Goal: Register for event/course

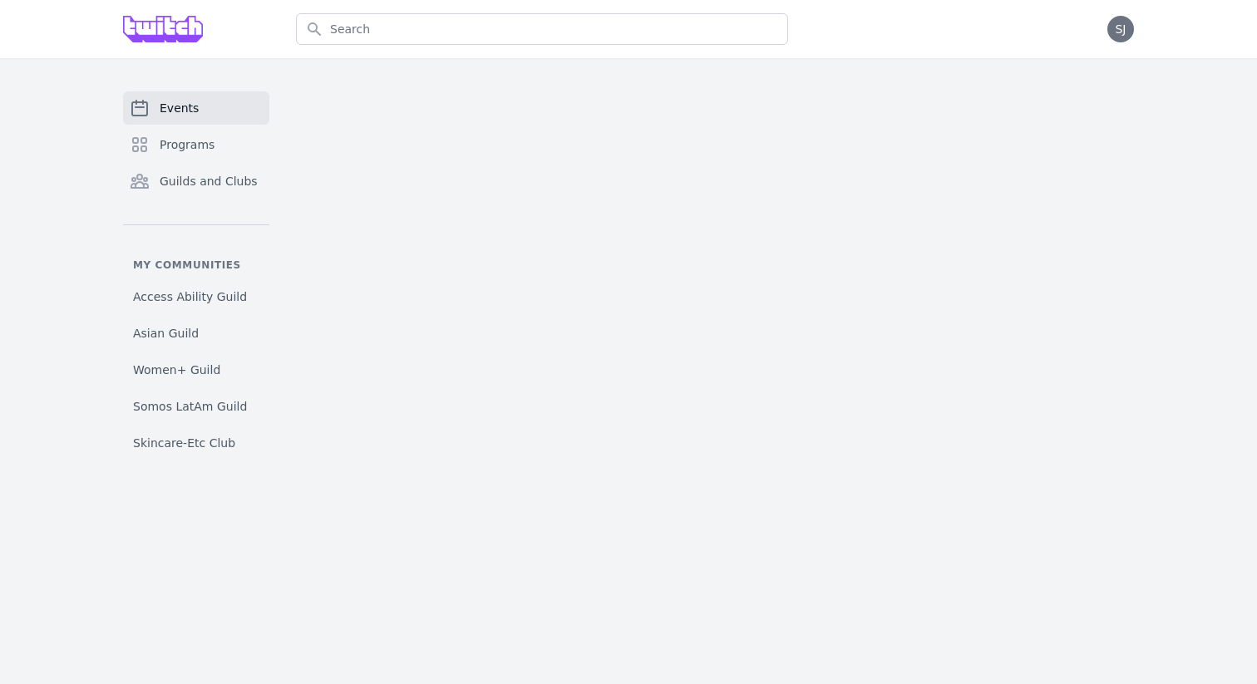
click at [180, 102] on span "Events" at bounding box center [179, 108] width 39 height 17
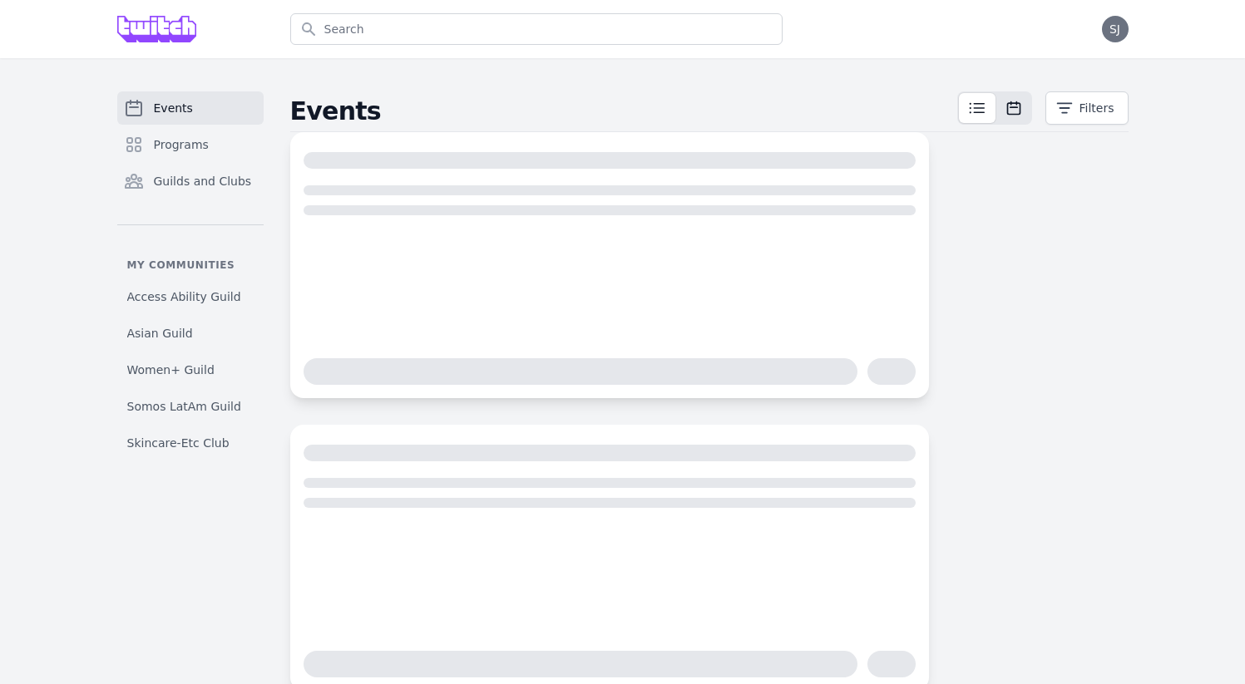
click at [1015, 109] on icon at bounding box center [1013, 108] width 17 height 17
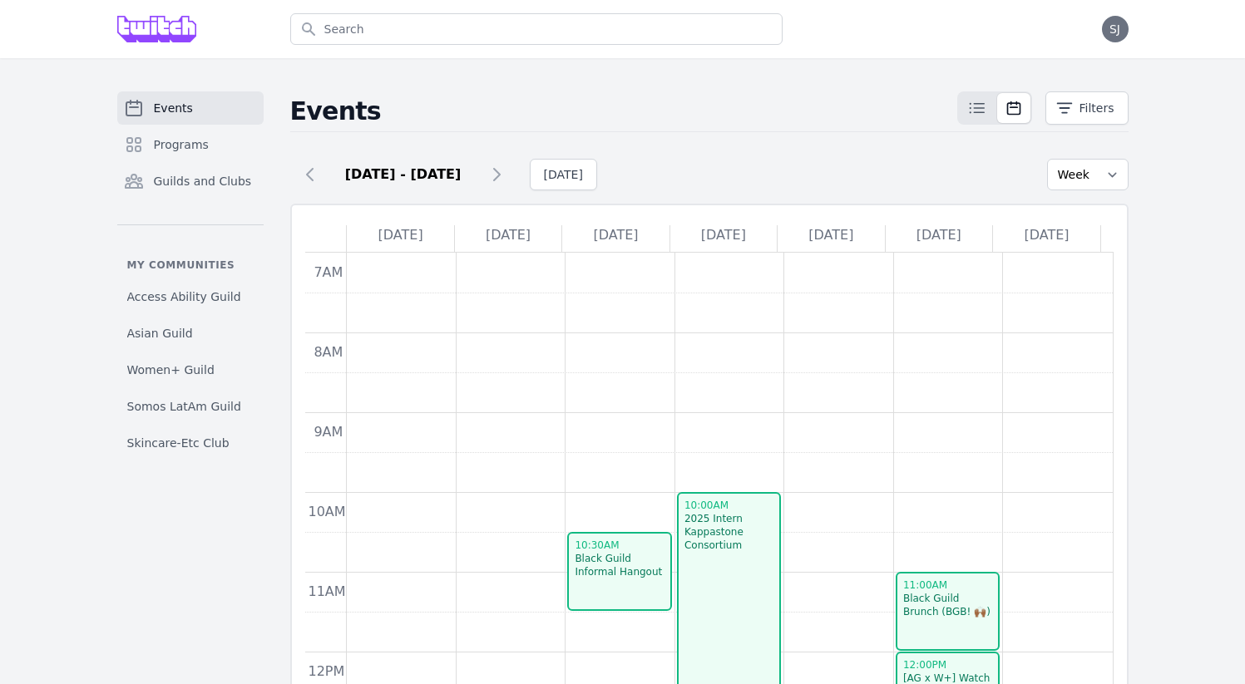
click at [1151, 314] on div "Events Programs Guilds and Clubs My communities Access Ability Guild Asian Guil…" at bounding box center [623, 468] width 1064 height 754
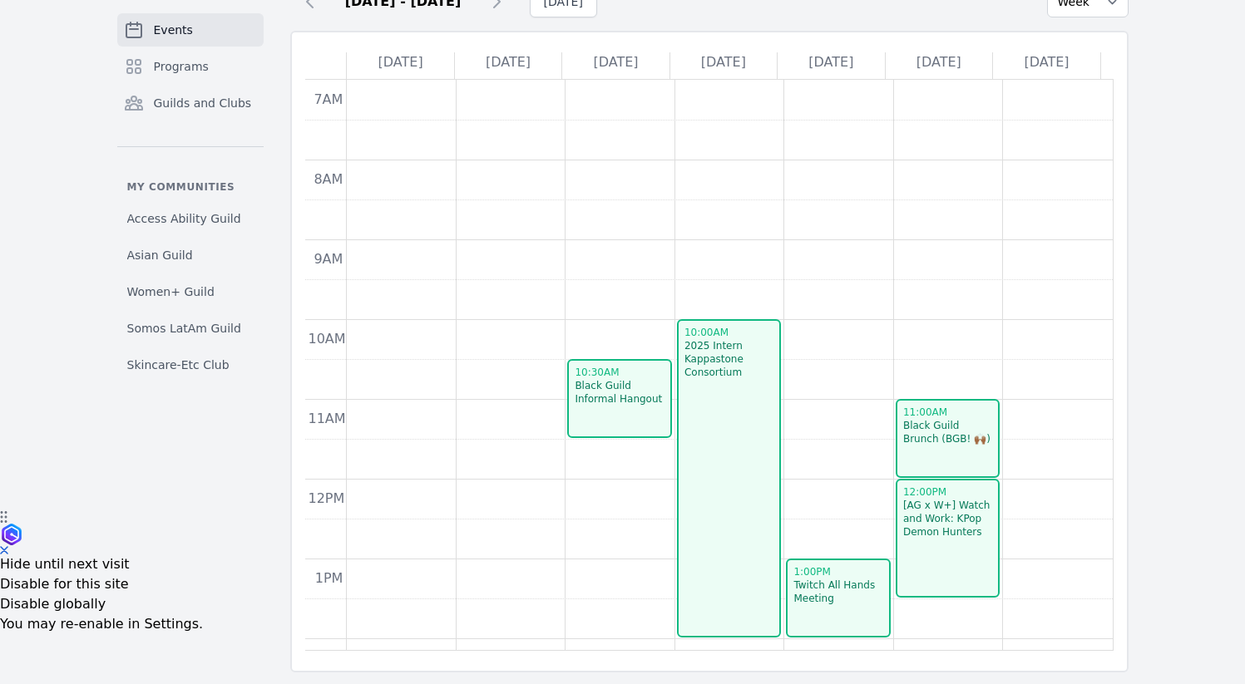
scroll to position [182, 0]
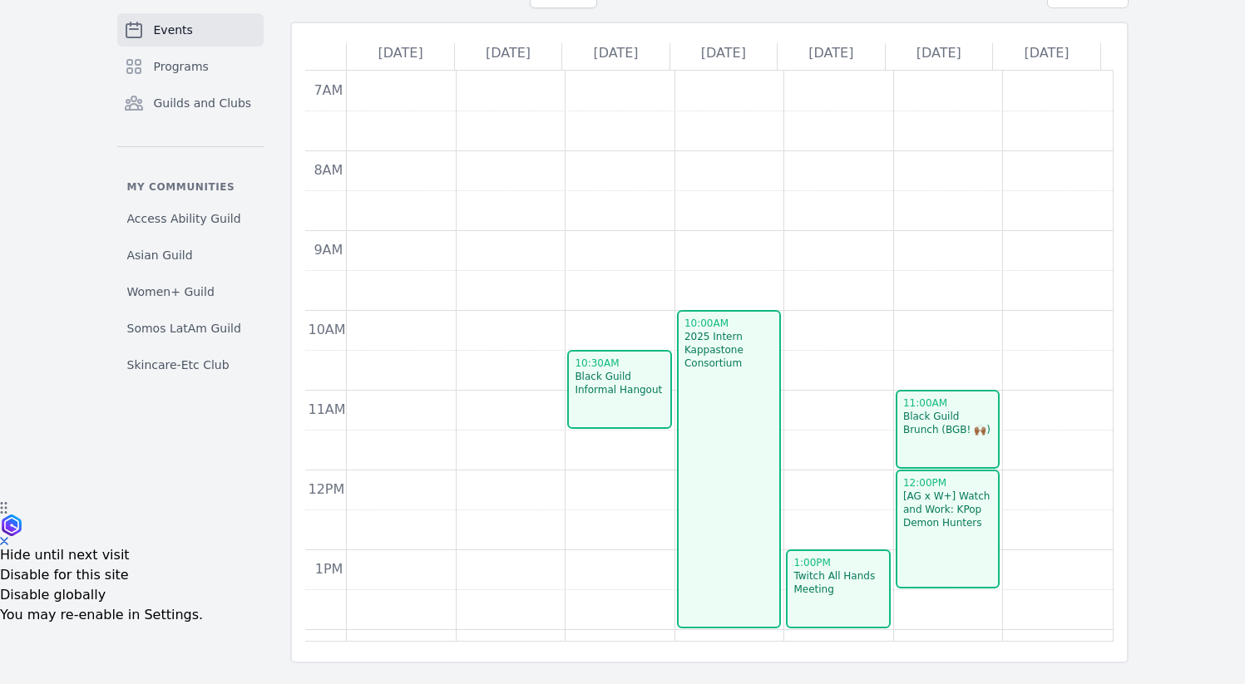
click at [926, 435] on div "Black Guild Brunch (BGB! 🙌🏾)" at bounding box center [947, 423] width 91 height 27
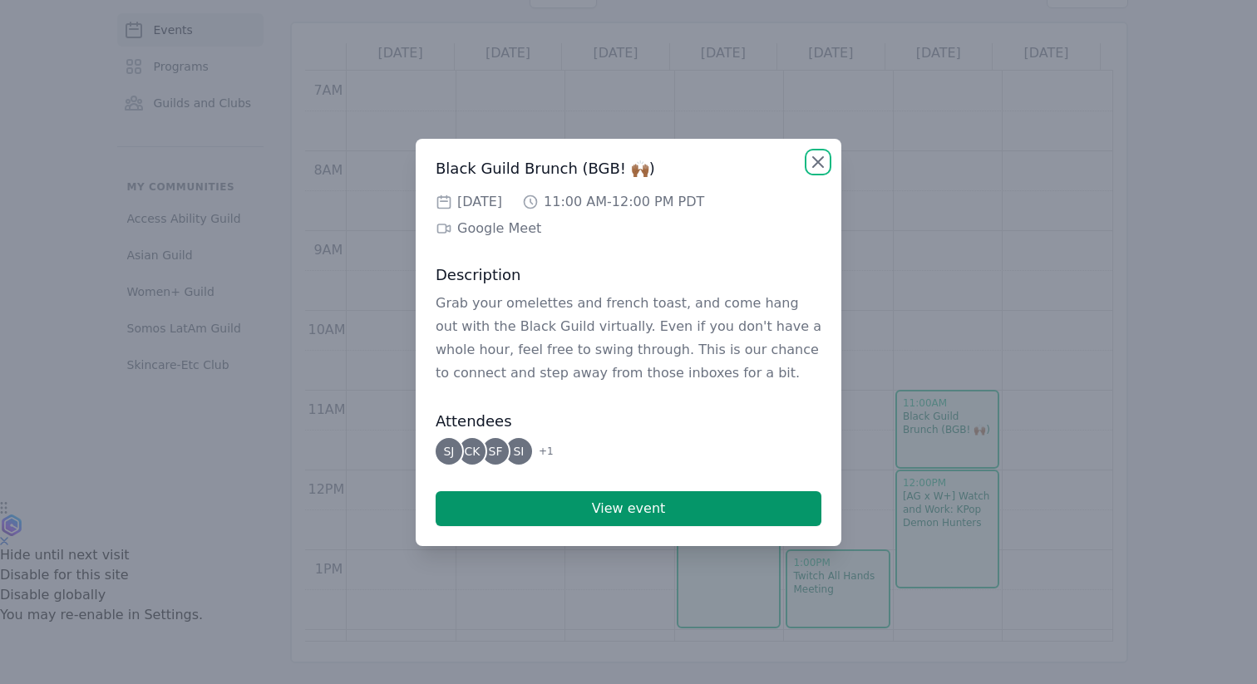
click at [822, 163] on icon "button" at bounding box center [818, 162] width 20 height 20
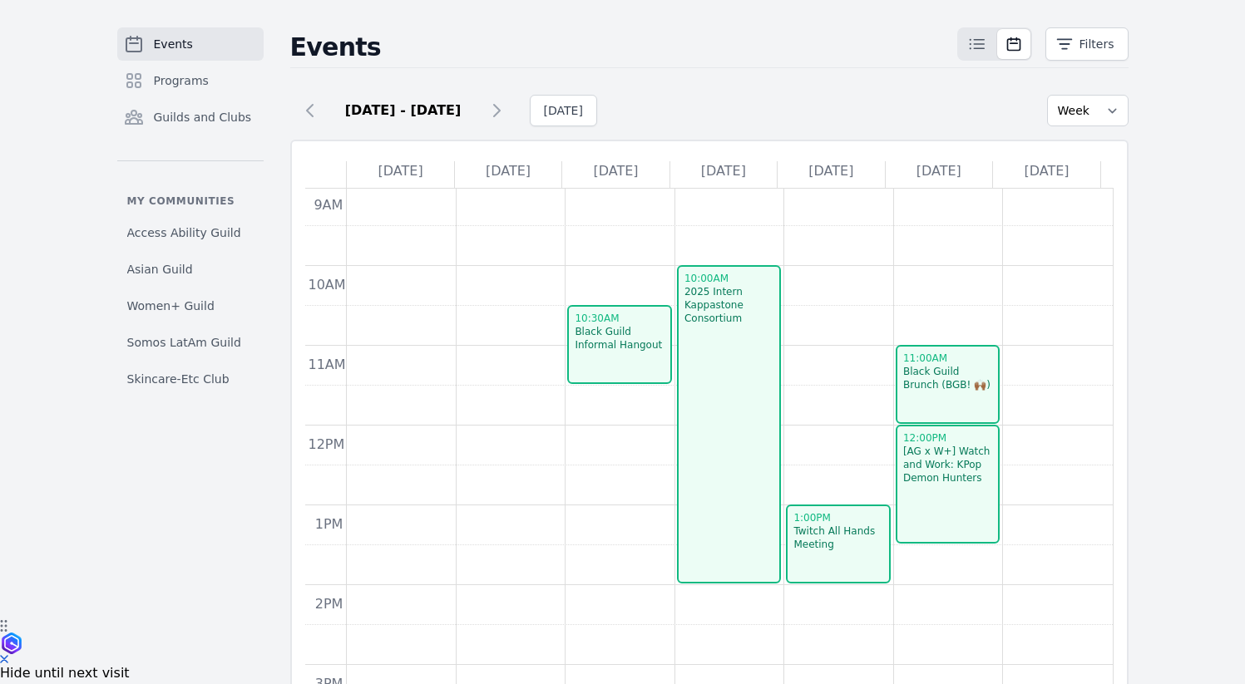
scroll to position [64, 0]
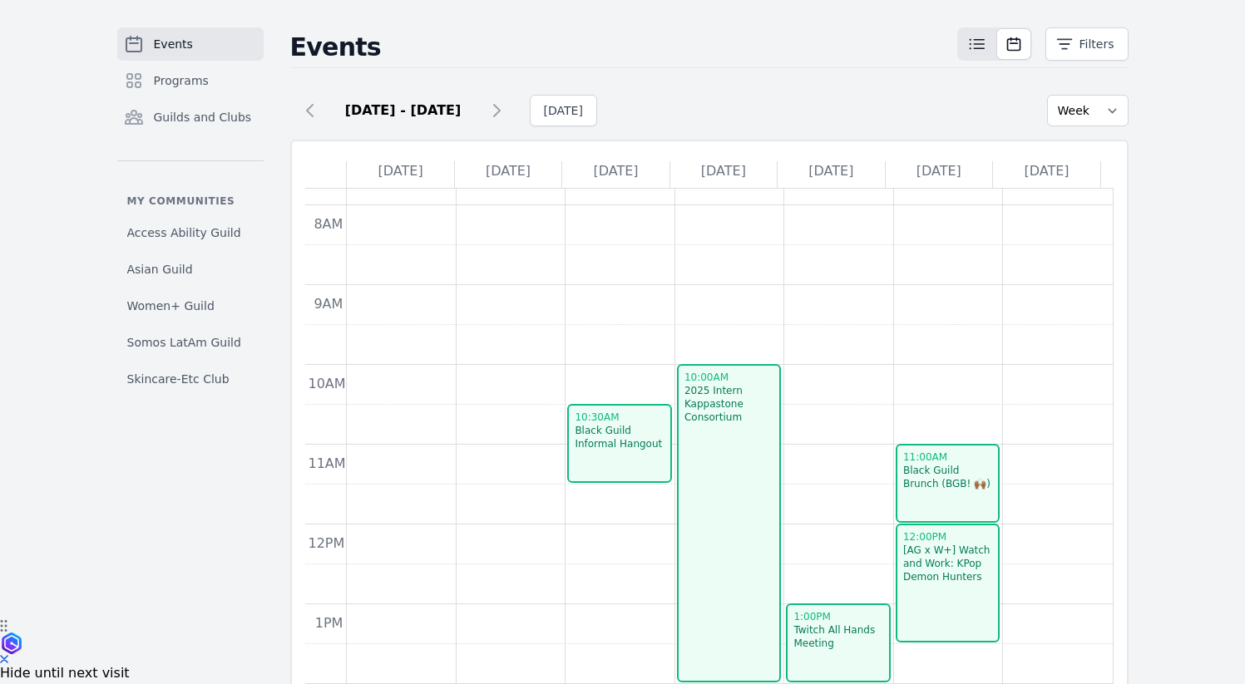
click at [979, 52] on icon at bounding box center [977, 44] width 20 height 20
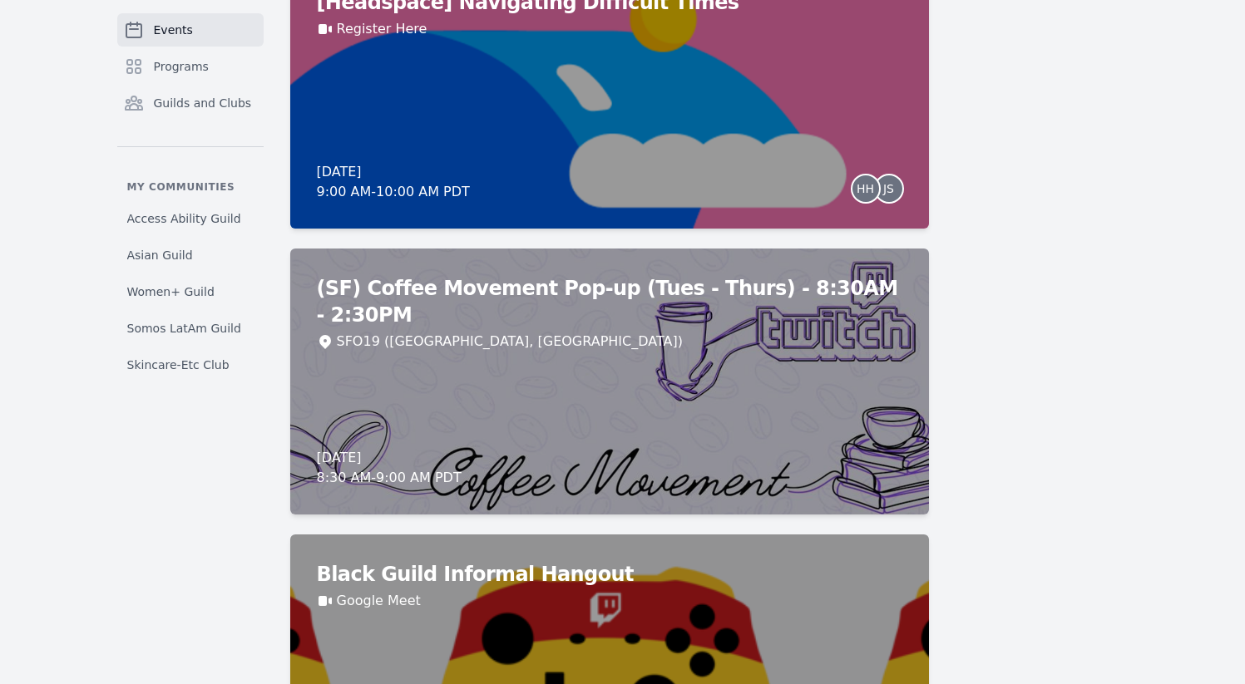
scroll to position [1746, 0]
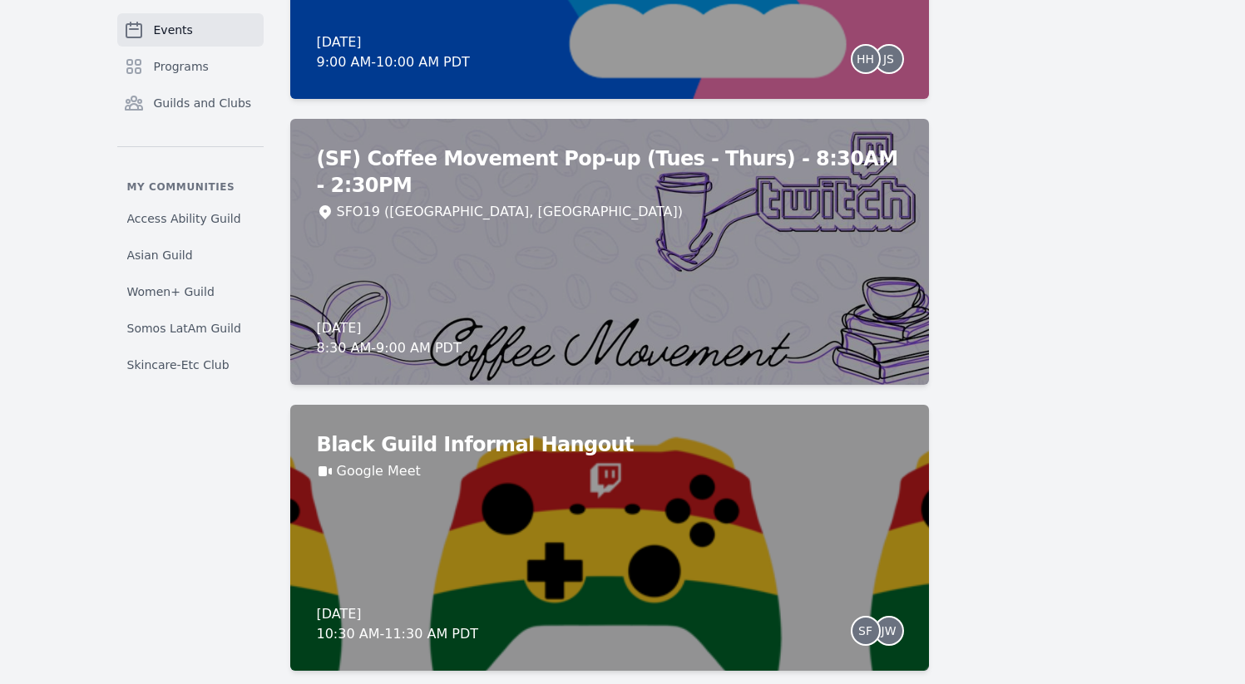
scroll to position [1861, 0]
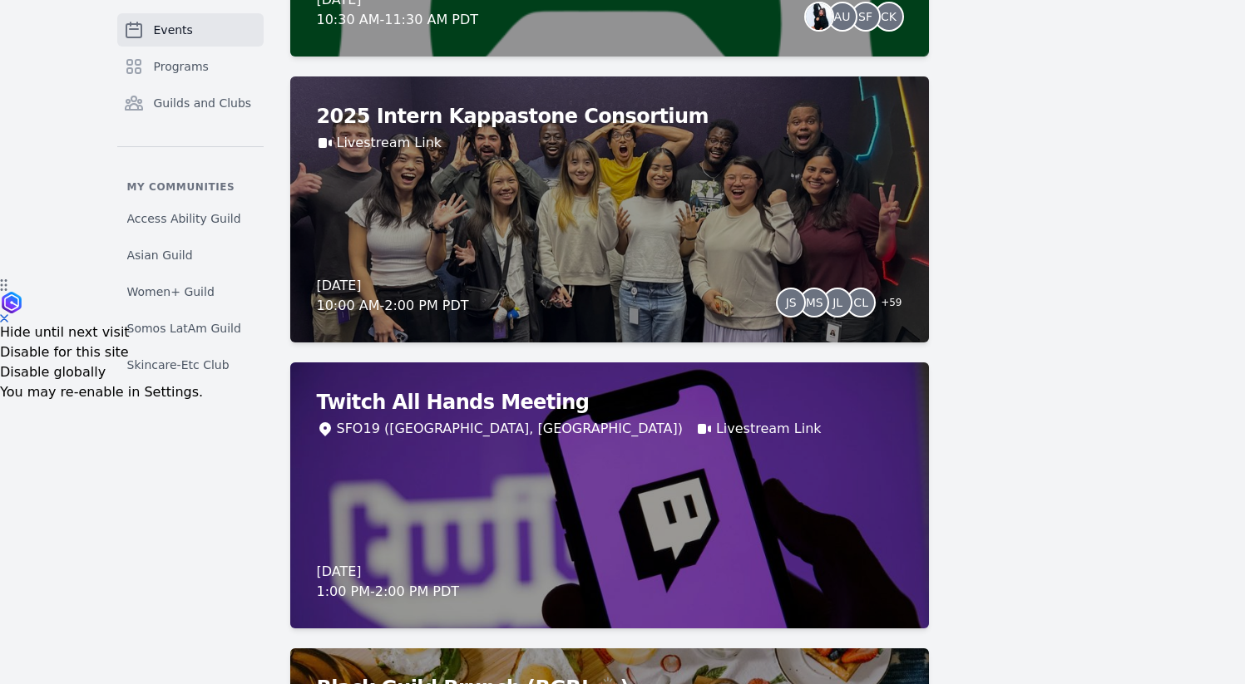
scroll to position [0, 0]
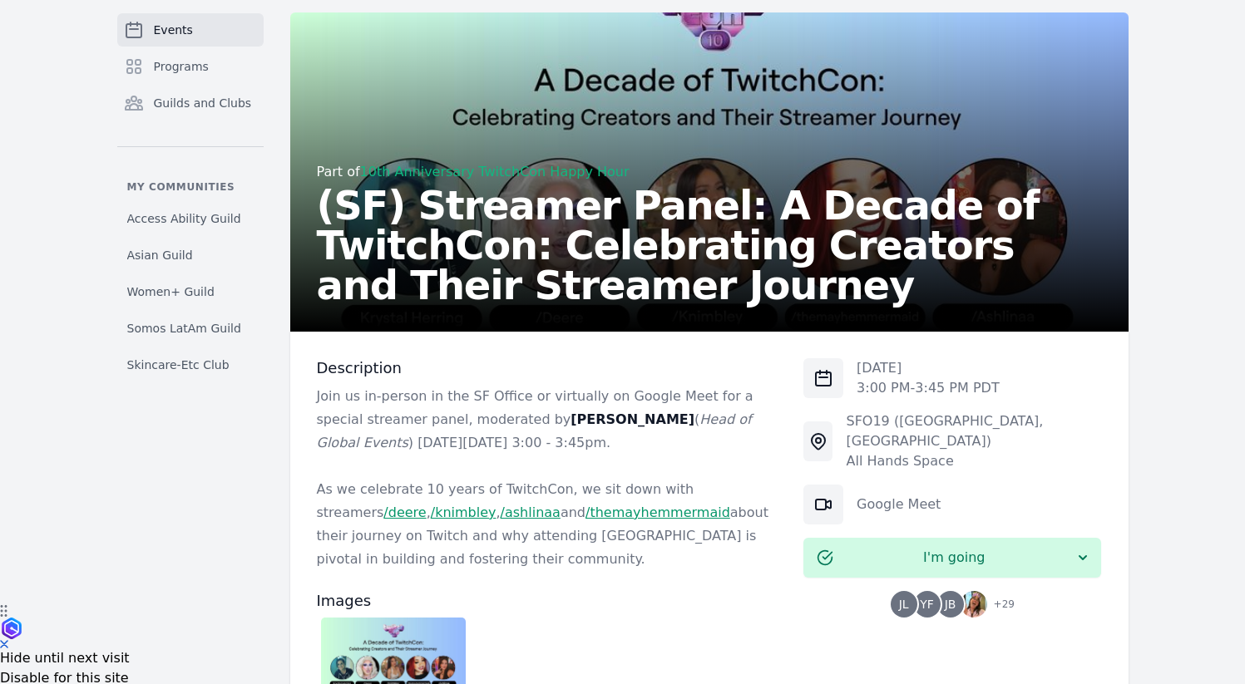
scroll to position [225, 0]
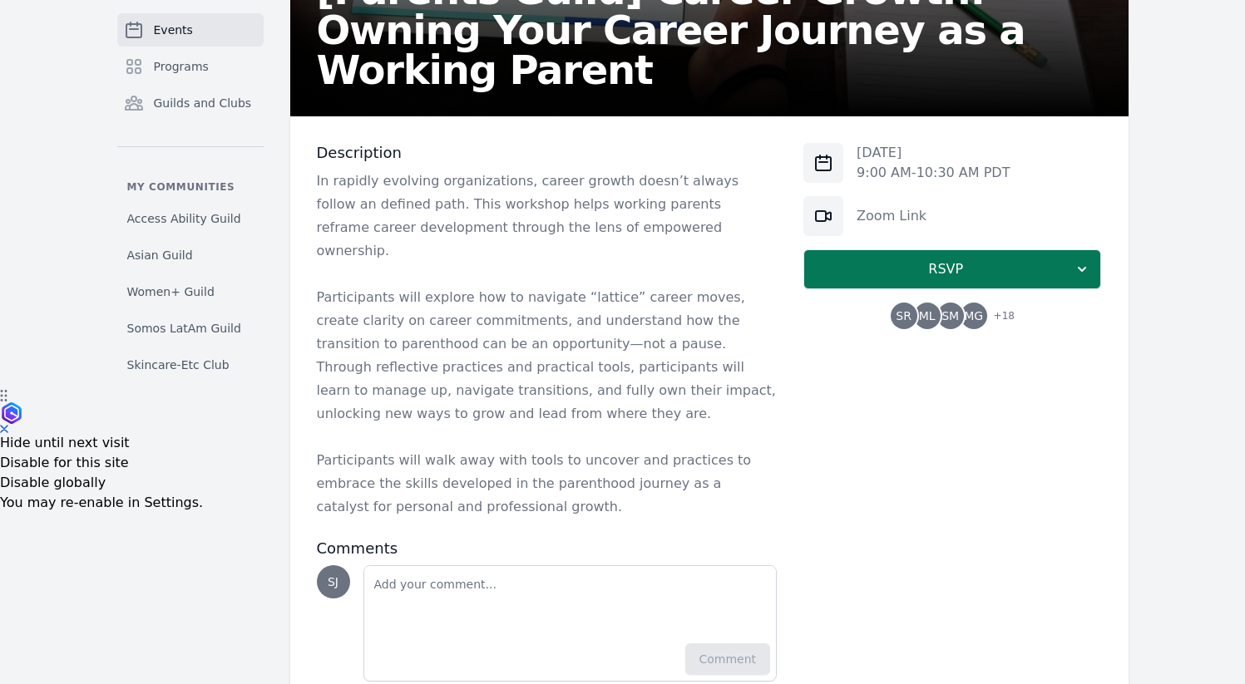
scroll to position [328, 0]
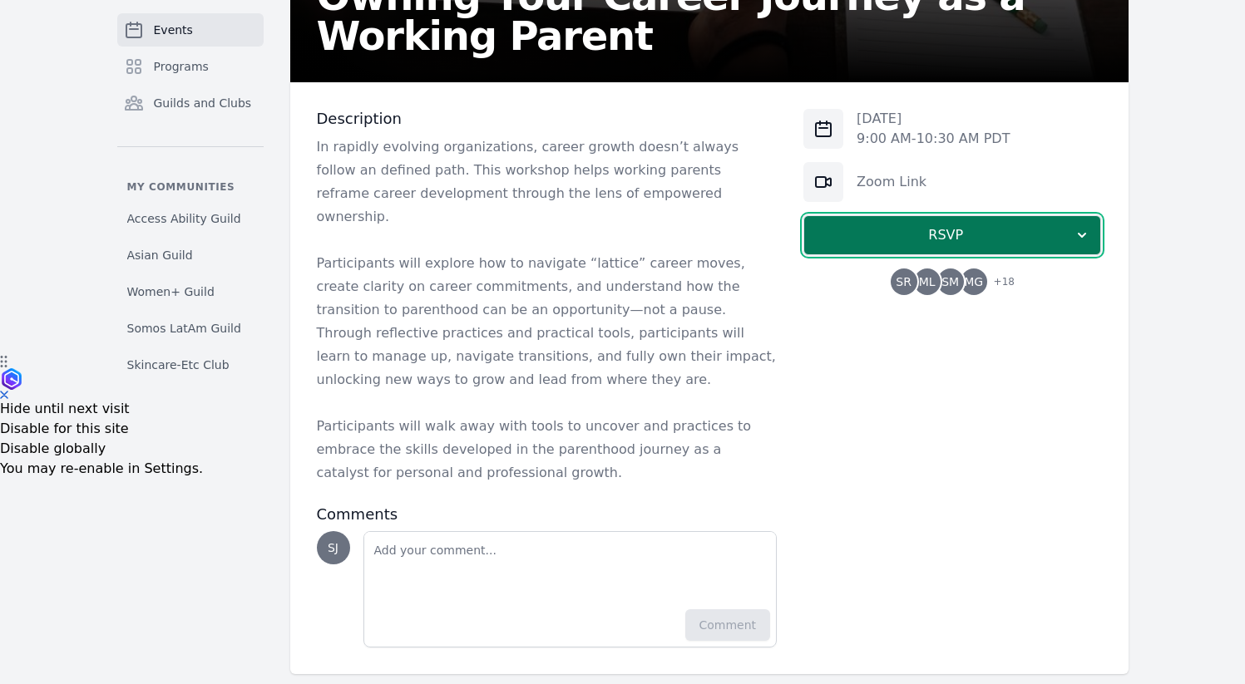
click at [1074, 235] on icon "button" at bounding box center [1082, 235] width 17 height 17
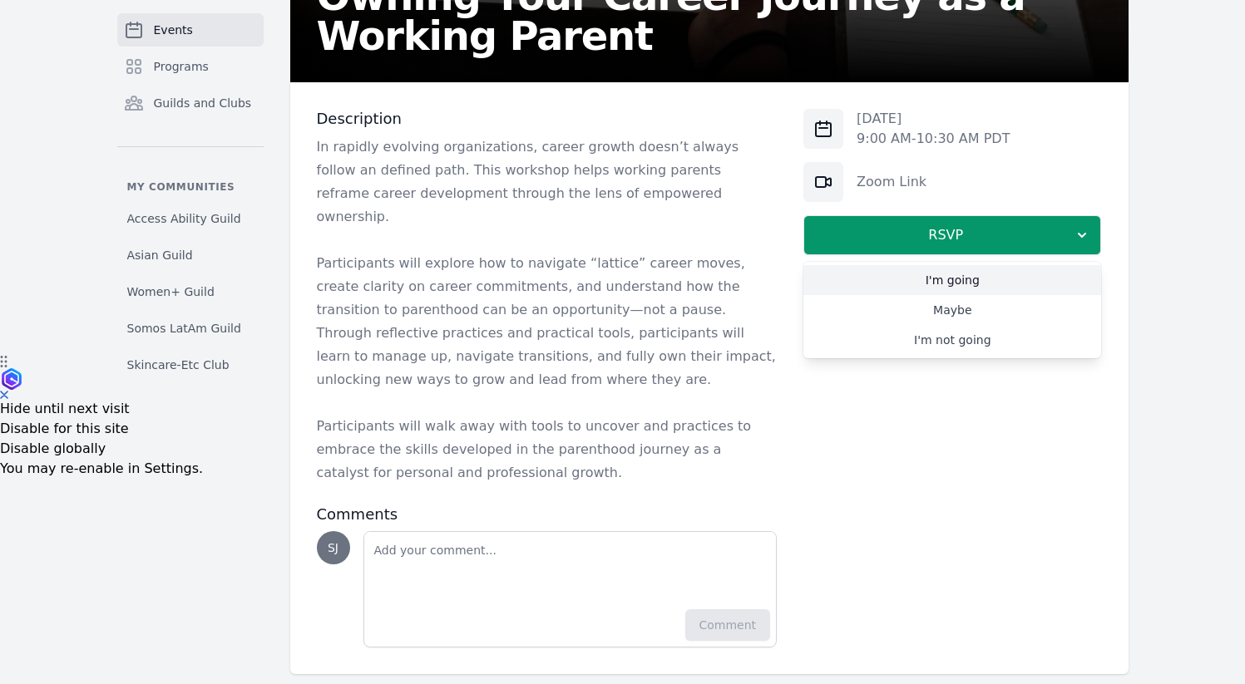
click at [982, 272] on link "I'm going" at bounding box center [952, 280] width 298 height 30
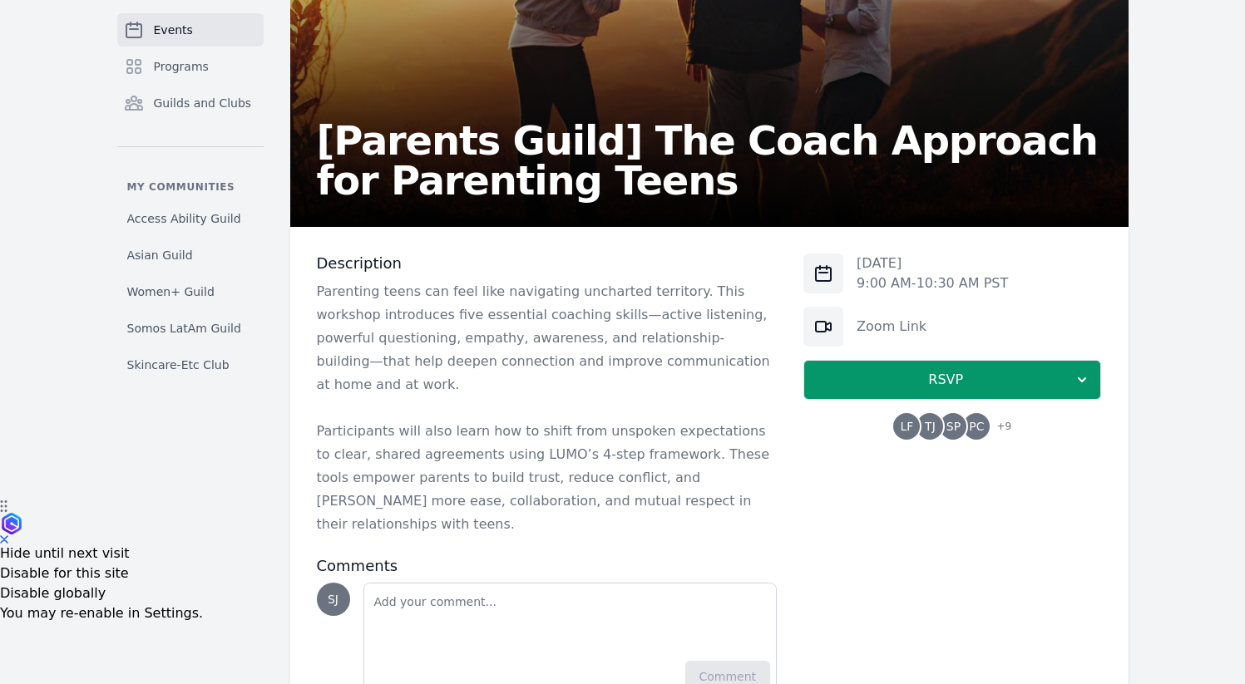
scroll to position [212, 0]
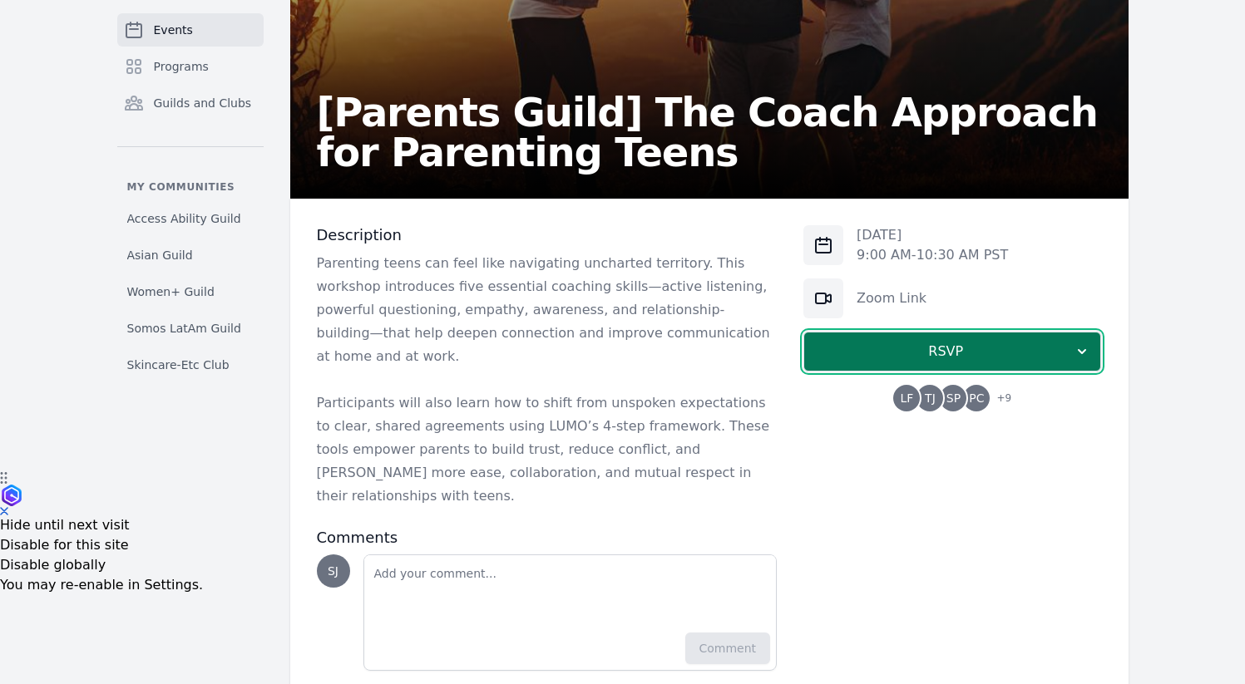
click at [1074, 355] on icon "button" at bounding box center [1082, 351] width 17 height 17
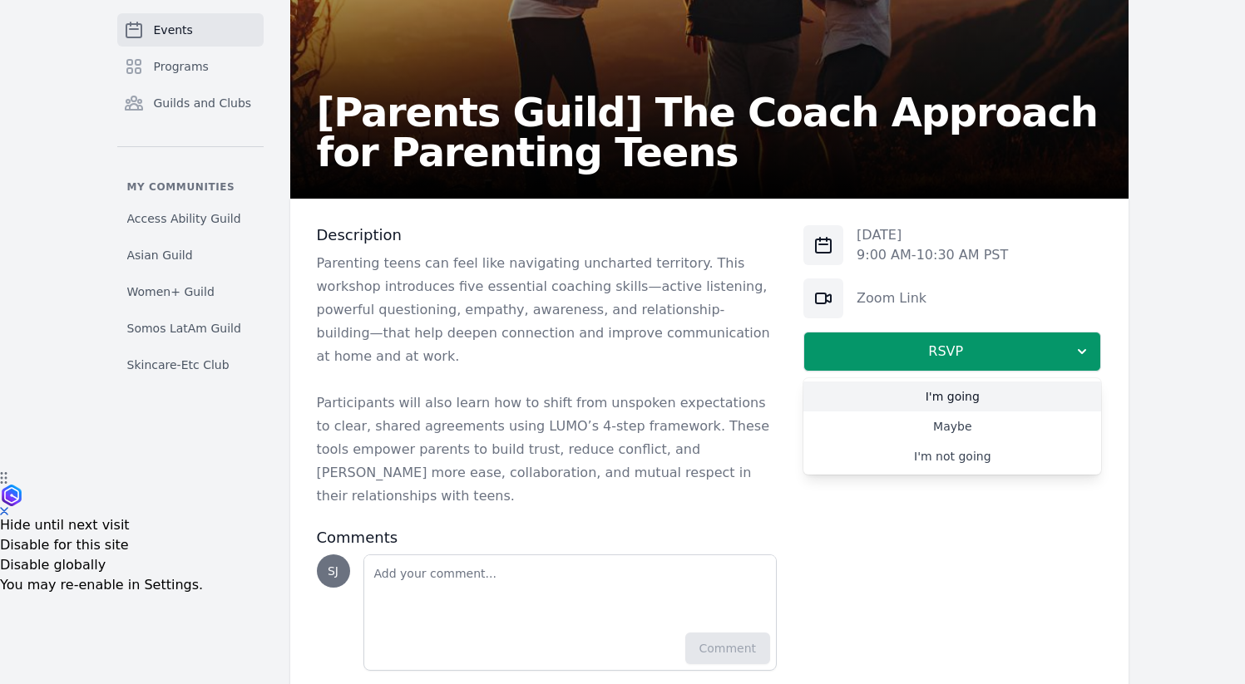
click at [948, 397] on link "I'm going" at bounding box center [952, 397] width 298 height 30
